Goal: Communication & Community: Share content

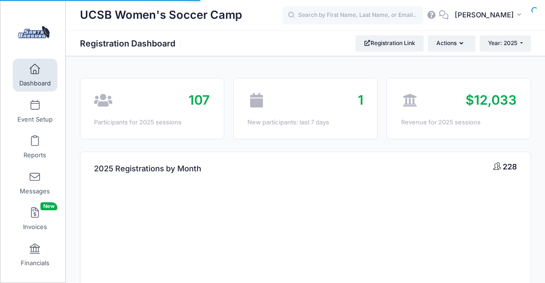
select select
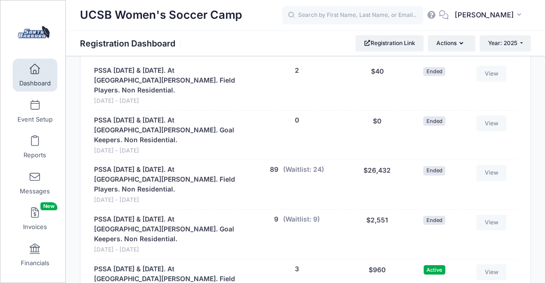
scroll to position [894, 0]
click at [296, 264] on button "3" at bounding box center [297, 269] width 4 height 10
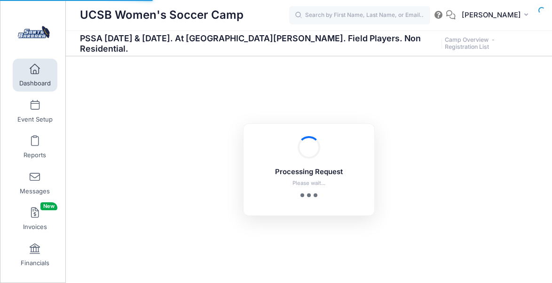
select select "10"
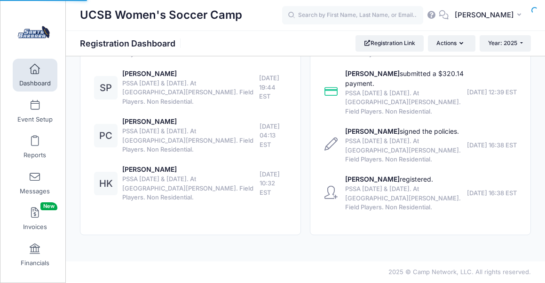
select select
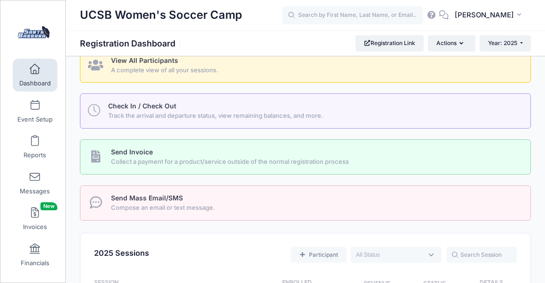
scroll to position [434, 0]
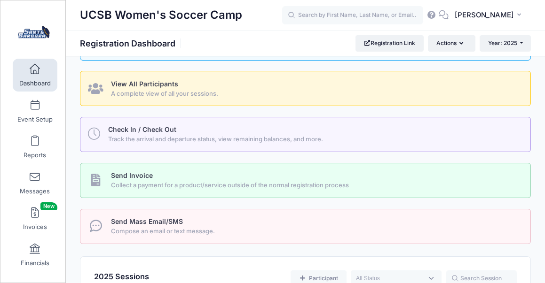
click at [235, 227] on span "Compose an email or text message." at bounding box center [315, 231] width 408 height 9
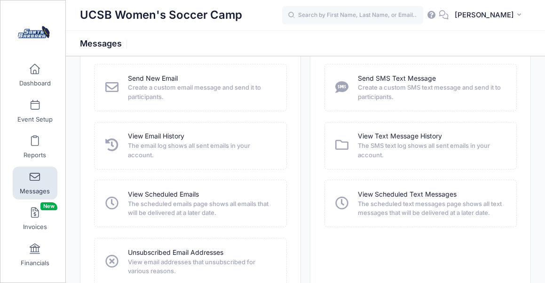
scroll to position [50, 0]
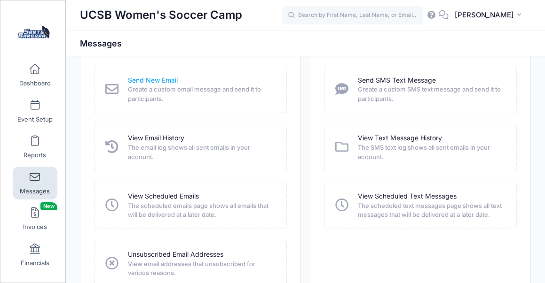
click at [170, 82] on link "Send New Email" at bounding box center [153, 81] width 50 height 10
